Goal: Complete application form

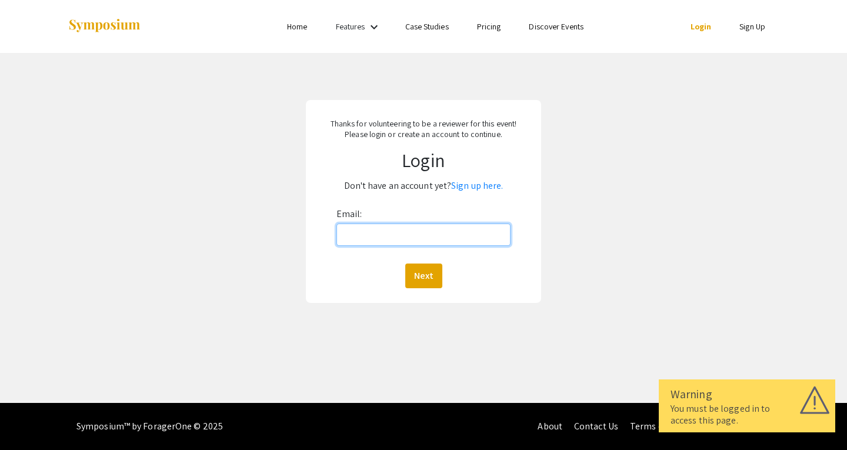
click at [409, 231] on input "Email:" at bounding box center [423, 234] width 175 height 22
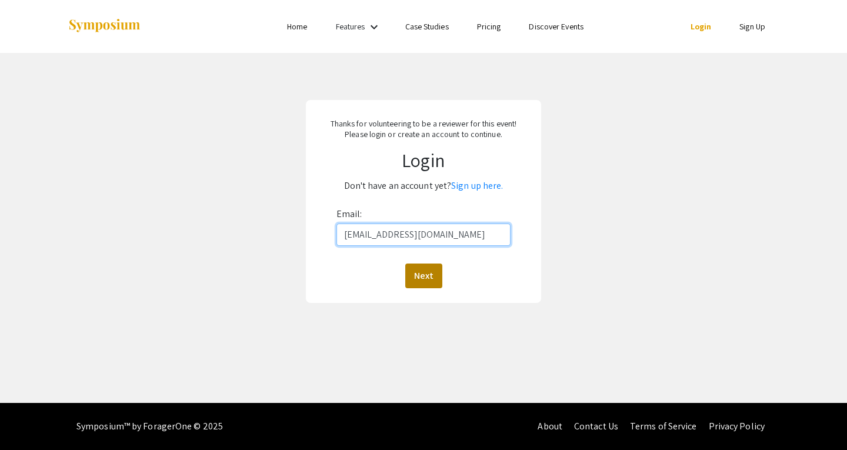
type input "xren2@charlotte.edu"
click at [425, 284] on button "Next" at bounding box center [423, 275] width 37 height 25
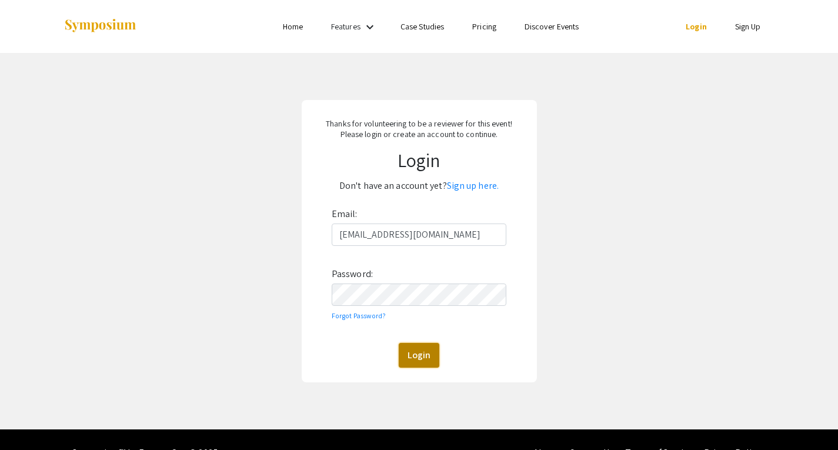
click at [427, 358] on button "Login" at bounding box center [419, 355] width 41 height 25
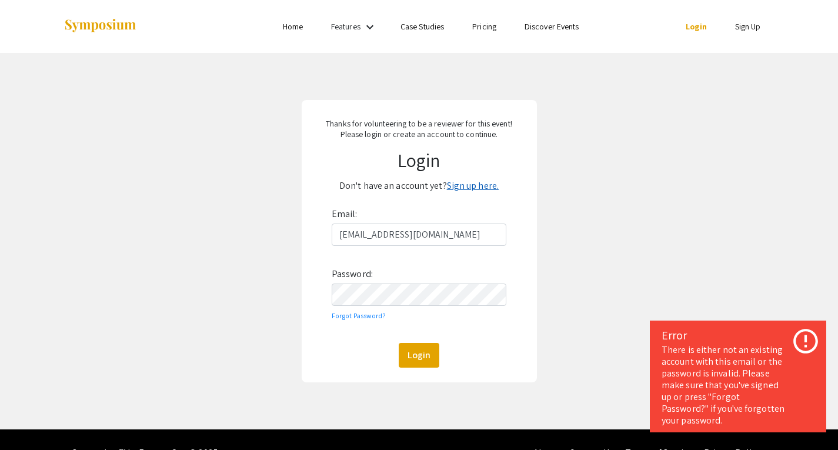
click at [485, 183] on link "Sign up here." at bounding box center [473, 185] width 52 height 12
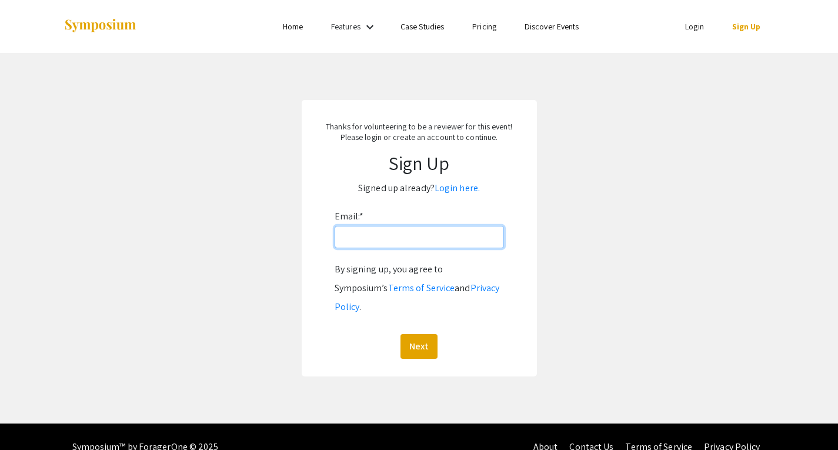
click at [386, 240] on input "Email: *" at bounding box center [419, 237] width 169 height 22
type input "xren2@charlotte.edu"
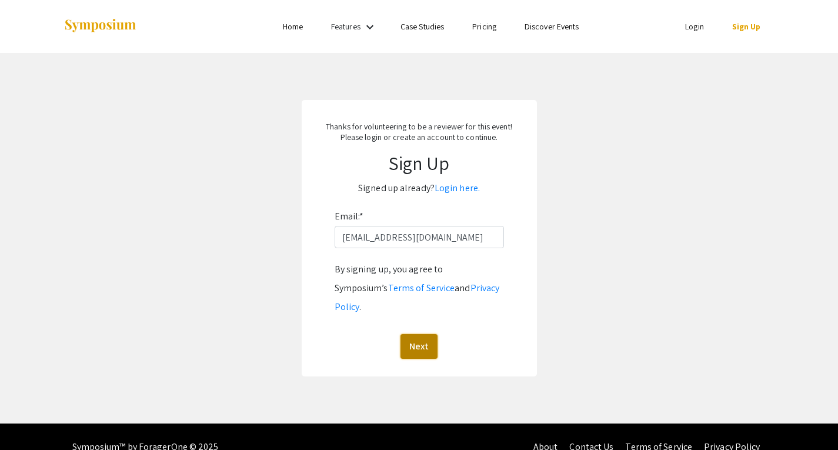
click at [424, 334] on button "Next" at bounding box center [418, 346] width 37 height 25
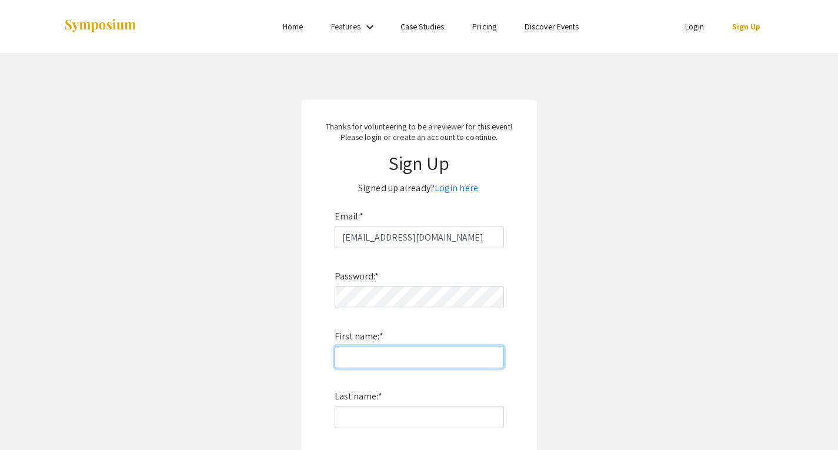
click at [385, 361] on input "First name: *" at bounding box center [419, 357] width 169 height 22
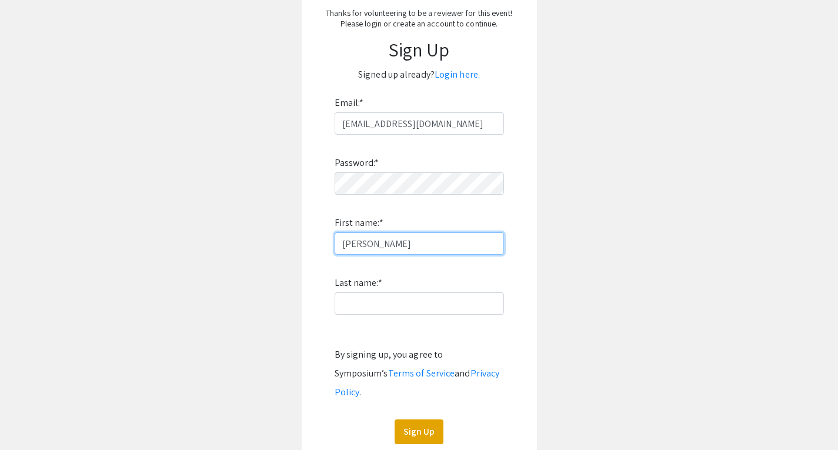
scroll to position [132, 0]
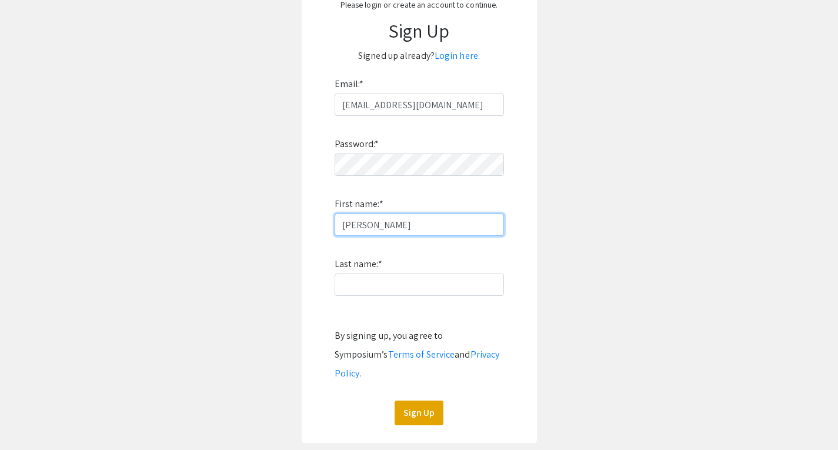
type input "Xiaojun"
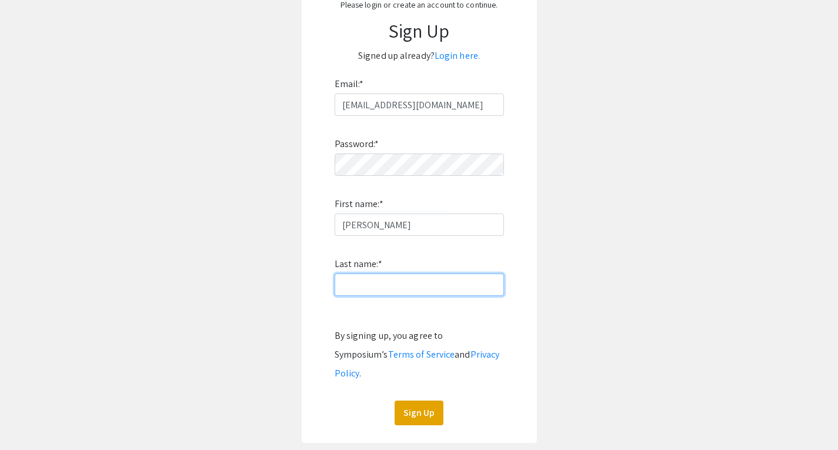
click at [390, 288] on input "Last name: *" at bounding box center [419, 284] width 169 height 22
type input "Ren"
click at [432, 402] on button "Sign Up" at bounding box center [419, 412] width 49 height 25
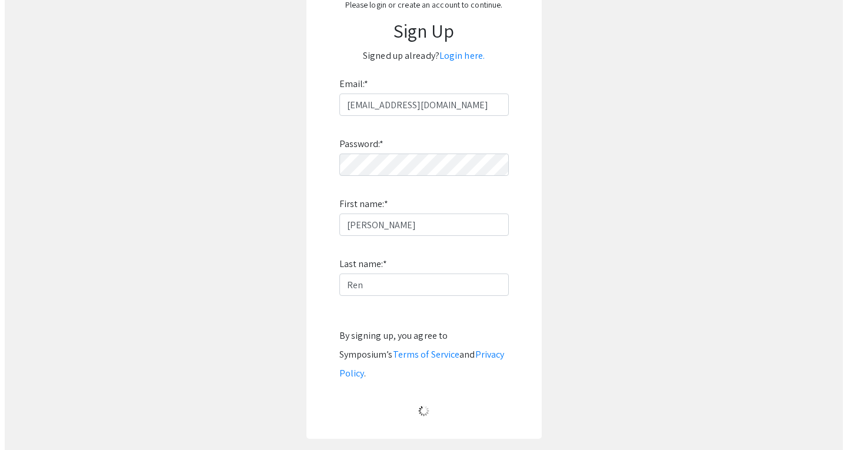
scroll to position [0, 0]
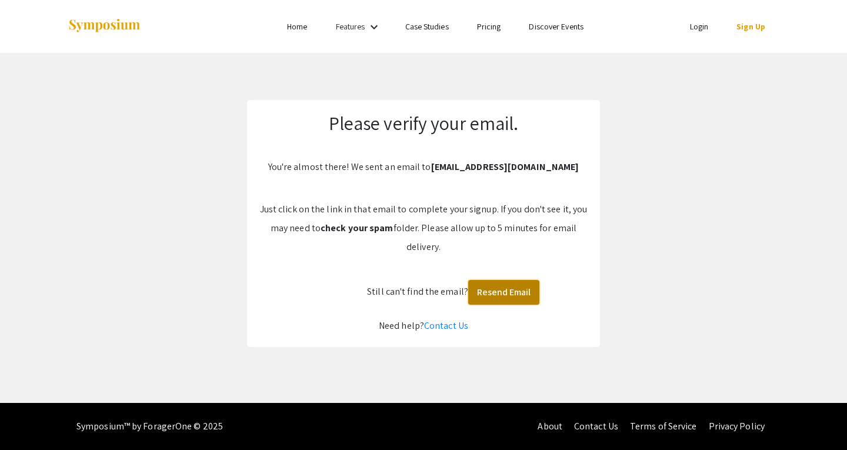
click at [506, 296] on button "Resend Email" at bounding box center [503, 292] width 71 height 25
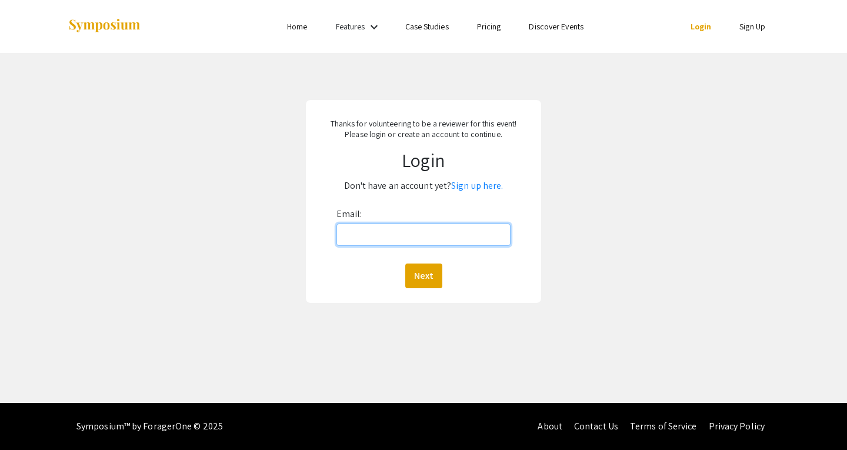
click at [396, 234] on input "Email:" at bounding box center [423, 234] width 175 height 22
type input "xren2@charlotte.edu"
click at [430, 280] on button "Next" at bounding box center [423, 275] width 37 height 25
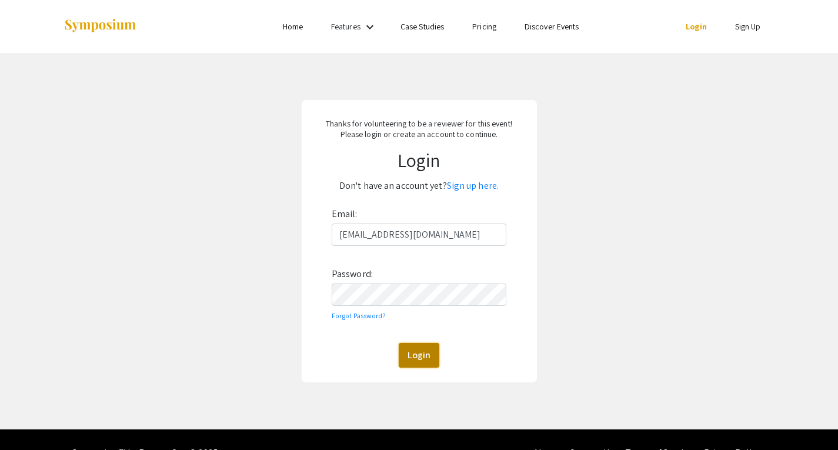
click at [422, 360] on button "Login" at bounding box center [419, 355] width 41 height 25
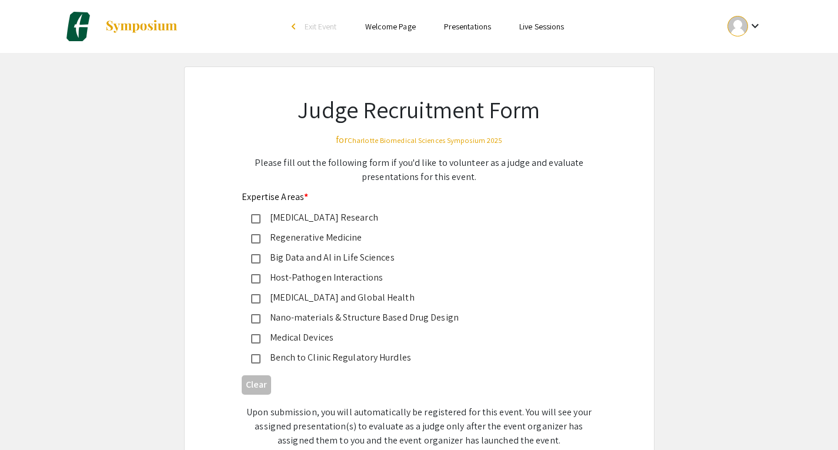
click at [260, 217] on div "Cancer Research" at bounding box center [414, 217] width 308 height 14
click at [265, 242] on div "Regenerative Medicine" at bounding box center [414, 237] width 308 height 14
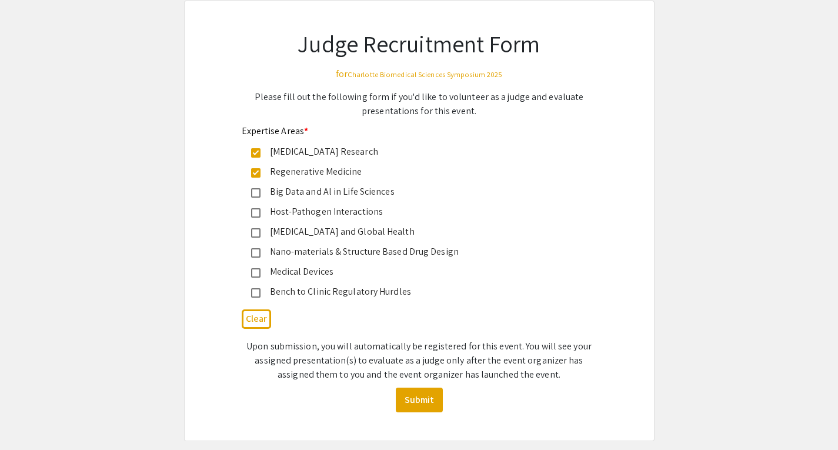
scroll to position [67, 0]
click at [268, 255] on div "Nano-materials & Structure Based Drug Design" at bounding box center [414, 250] width 308 height 14
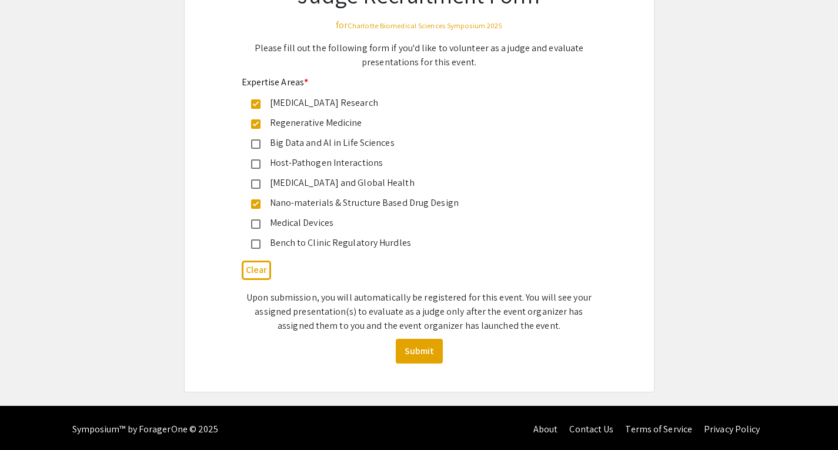
scroll to position [118, 0]
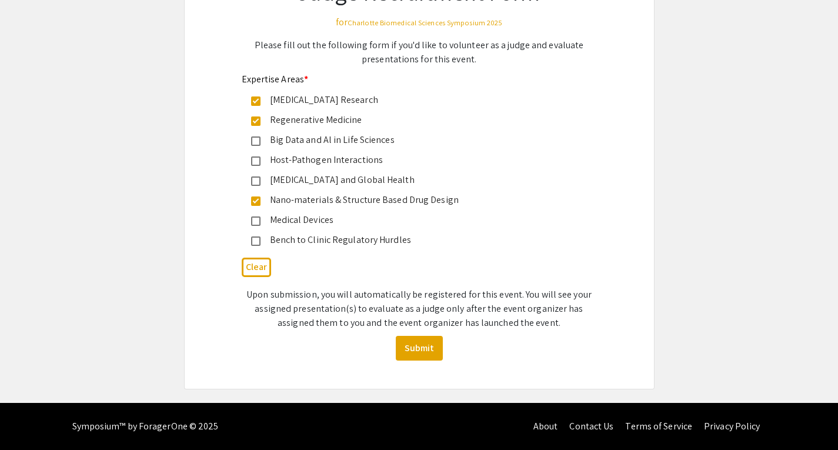
click at [255, 200] on mat-pseudo-checkbox at bounding box center [255, 200] width 9 height 9
click at [425, 349] on button "Submit" at bounding box center [419, 348] width 47 height 25
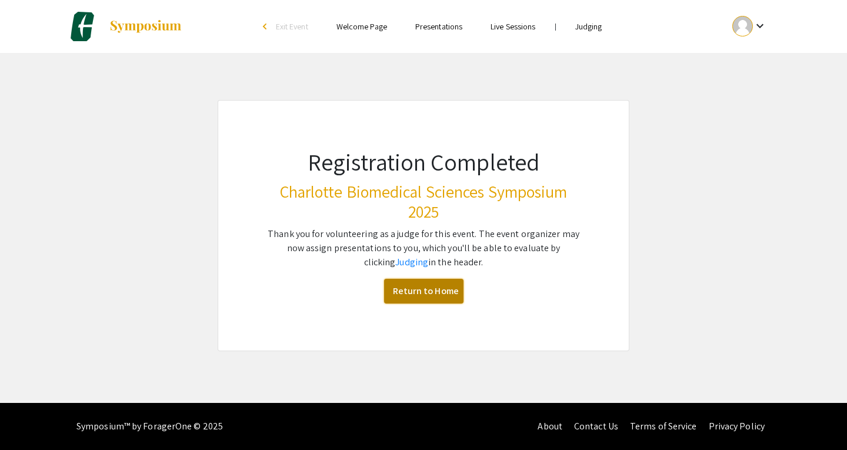
click at [434, 287] on link "Return to Home" at bounding box center [423, 291] width 79 height 25
